Goal: Transaction & Acquisition: Purchase product/service

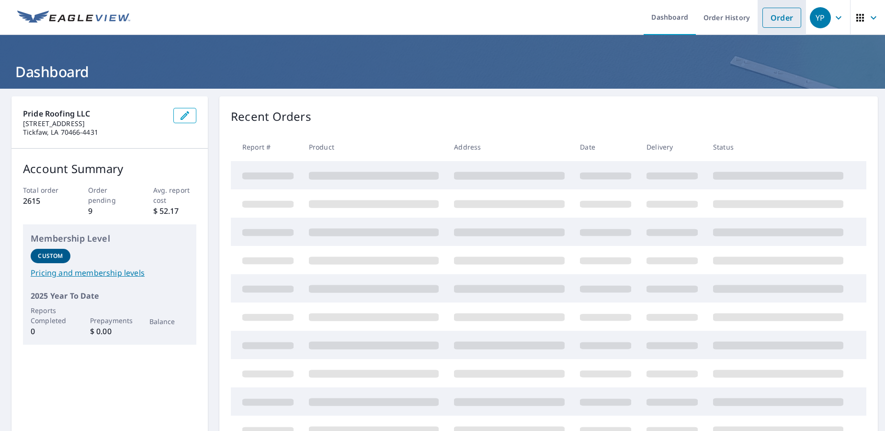
click at [770, 18] on link "Order" at bounding box center [781, 18] width 39 height 20
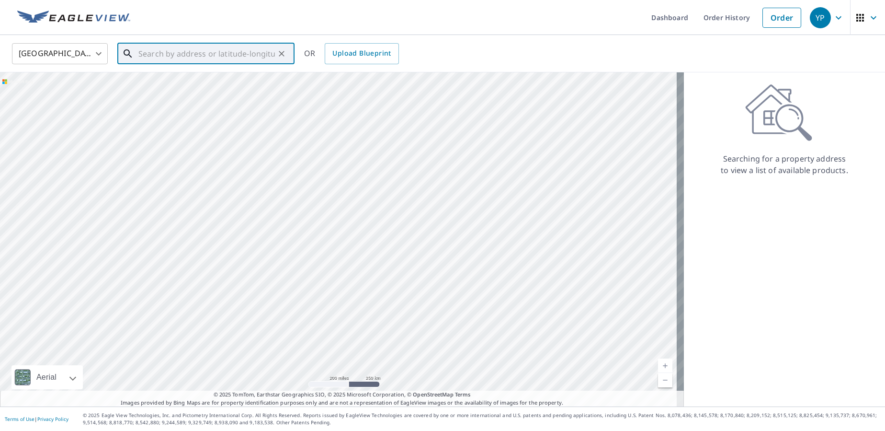
click at [159, 58] on input "text" at bounding box center [206, 53] width 136 height 27
click at [184, 84] on span "[STREET_ADDRESS]" at bounding box center [211, 81] width 150 height 11
type input "[STREET_ADDRESS][PERSON_NAME]"
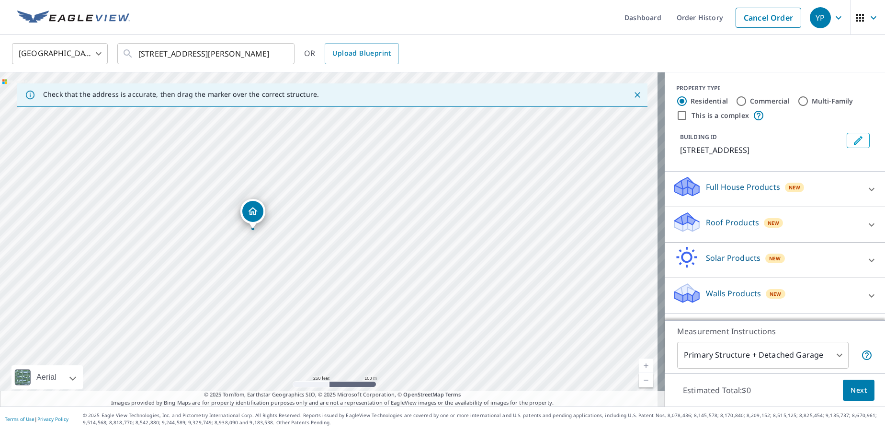
click at [728, 225] on p "Roof Products" at bounding box center [732, 221] width 53 height 11
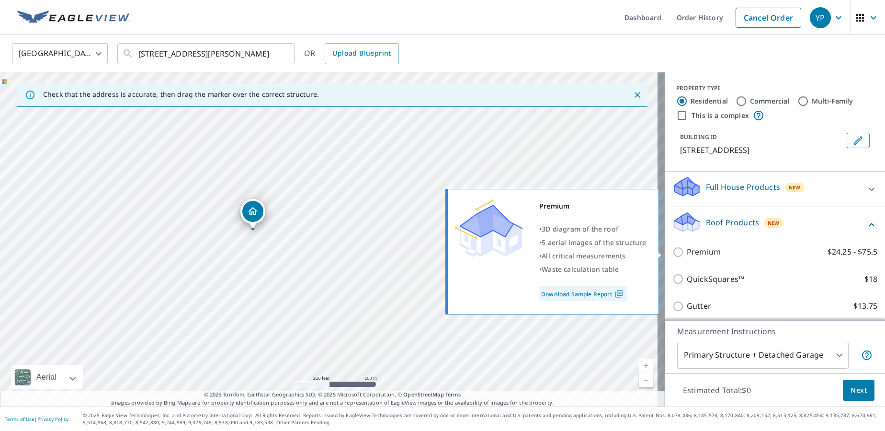
click at [694, 253] on p "Premium" at bounding box center [704, 252] width 34 height 12
click at [687, 253] on input "Premium $24.25 - $75.5" at bounding box center [679, 251] width 14 height 11
checkbox input "true"
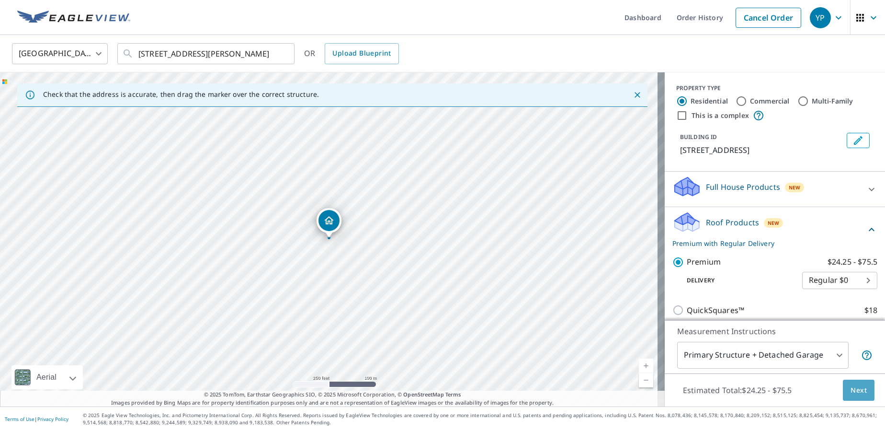
click at [860, 394] on button "Next" at bounding box center [859, 390] width 32 height 22
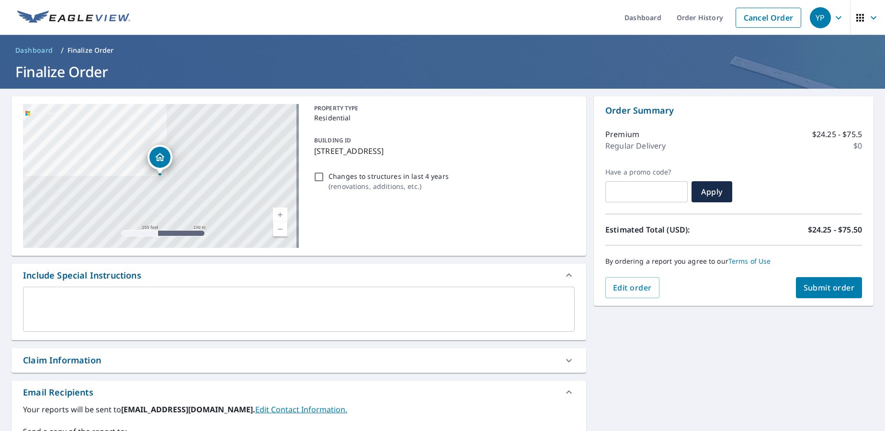
scroll to position [144, 0]
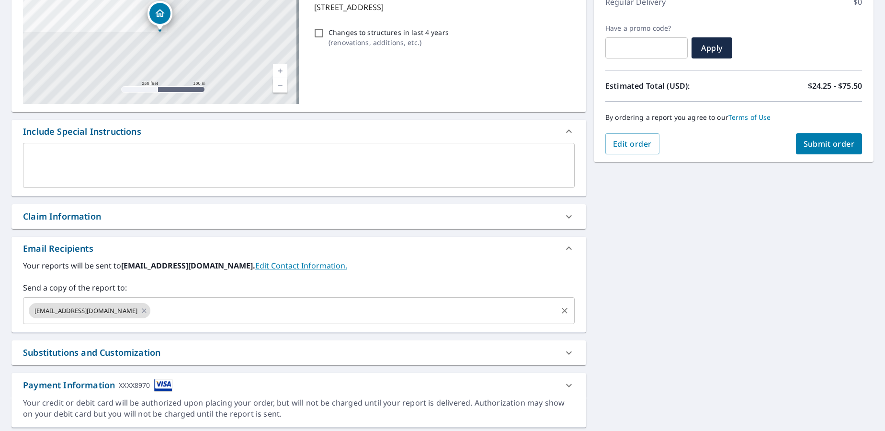
click at [212, 312] on input "text" at bounding box center [354, 310] width 404 height 18
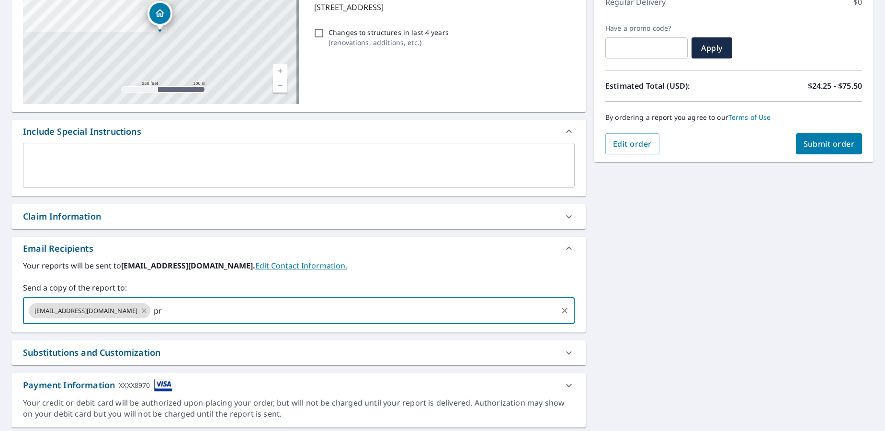
type input "p"
type input "[PERSON_NAME];-"
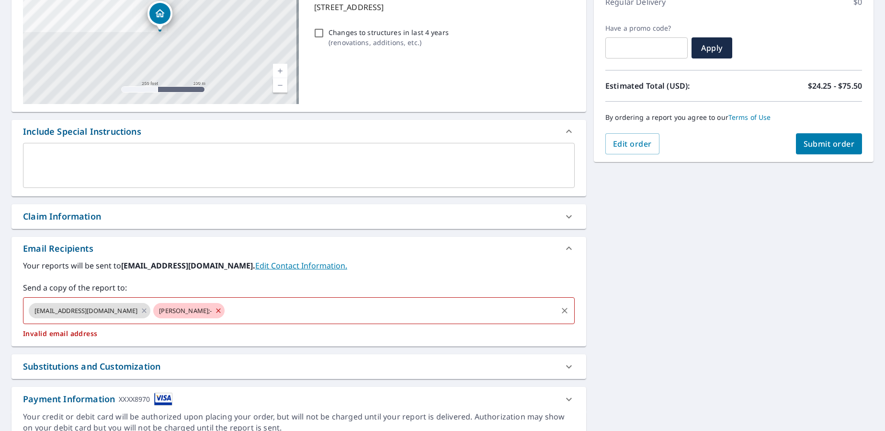
click at [215, 310] on icon at bounding box center [219, 310] width 8 height 11
checkbox input "true"
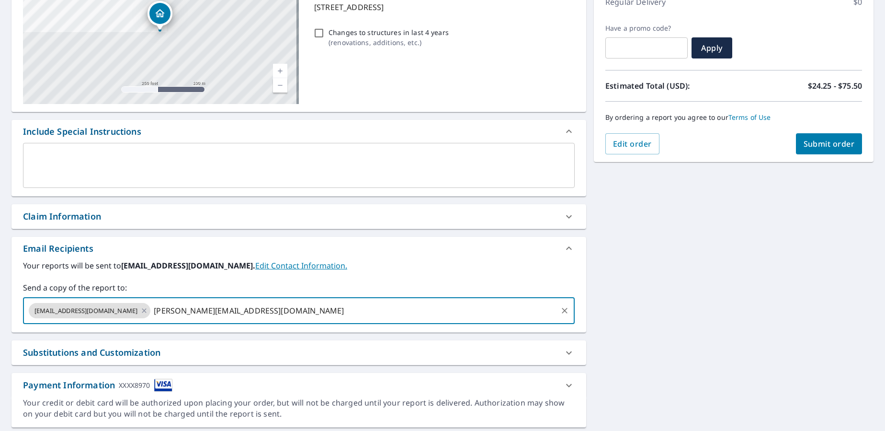
type input "[PERSON_NAME][EMAIL_ADDRESS][DOMAIN_NAME]"
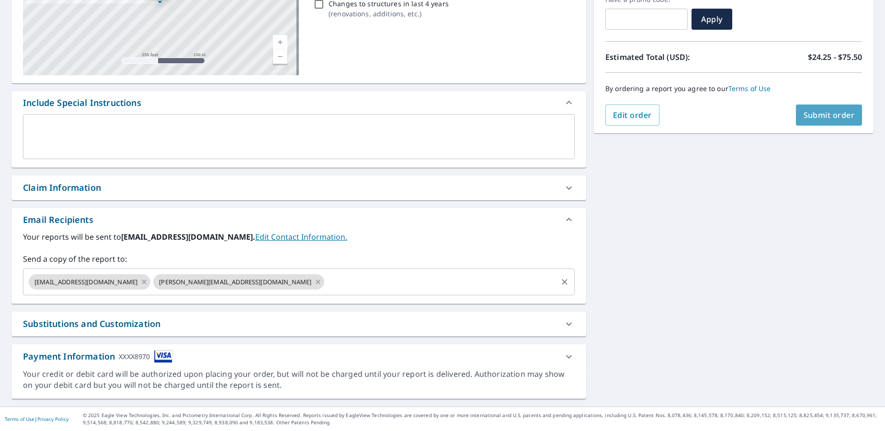
click at [812, 110] on span "Submit order" at bounding box center [829, 115] width 51 height 11
checkbox input "true"
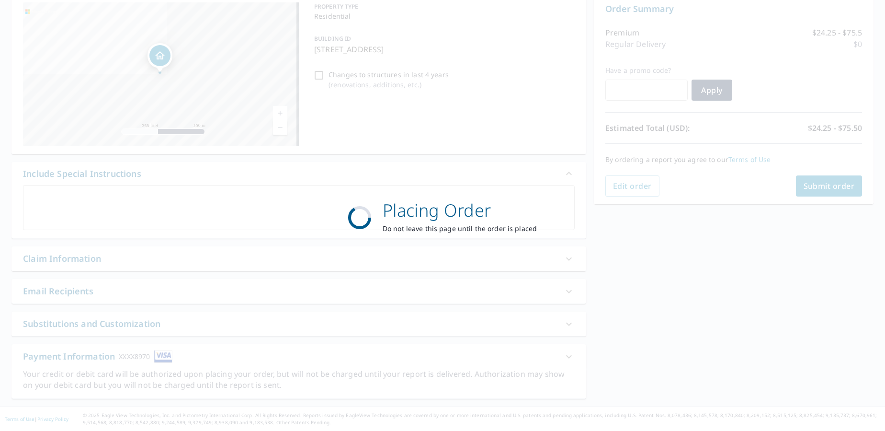
scroll to position [102, 0]
